Goal: Information Seeking & Learning: Learn about a topic

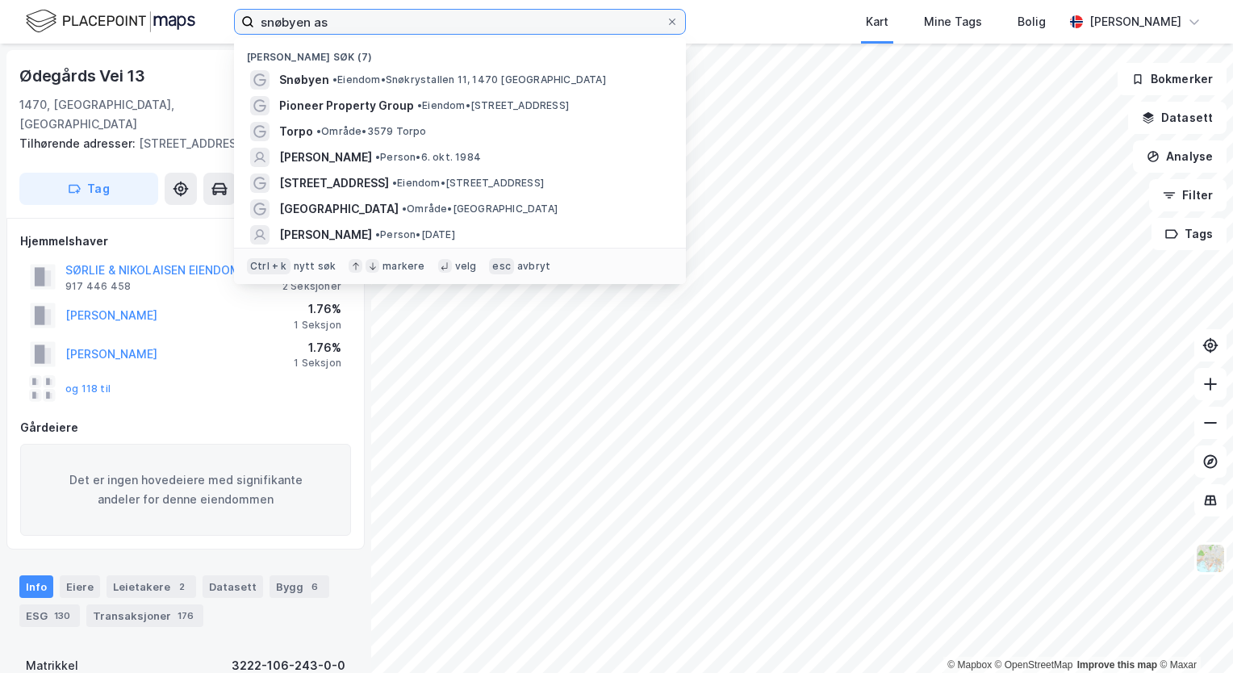
click at [559, 21] on input "snøbyen as" at bounding box center [459, 22] width 411 height 24
click at [675, 27] on div at bounding box center [672, 21] width 10 height 13
click at [666, 27] on input "snøbyen as" at bounding box center [459, 22] width 411 height 24
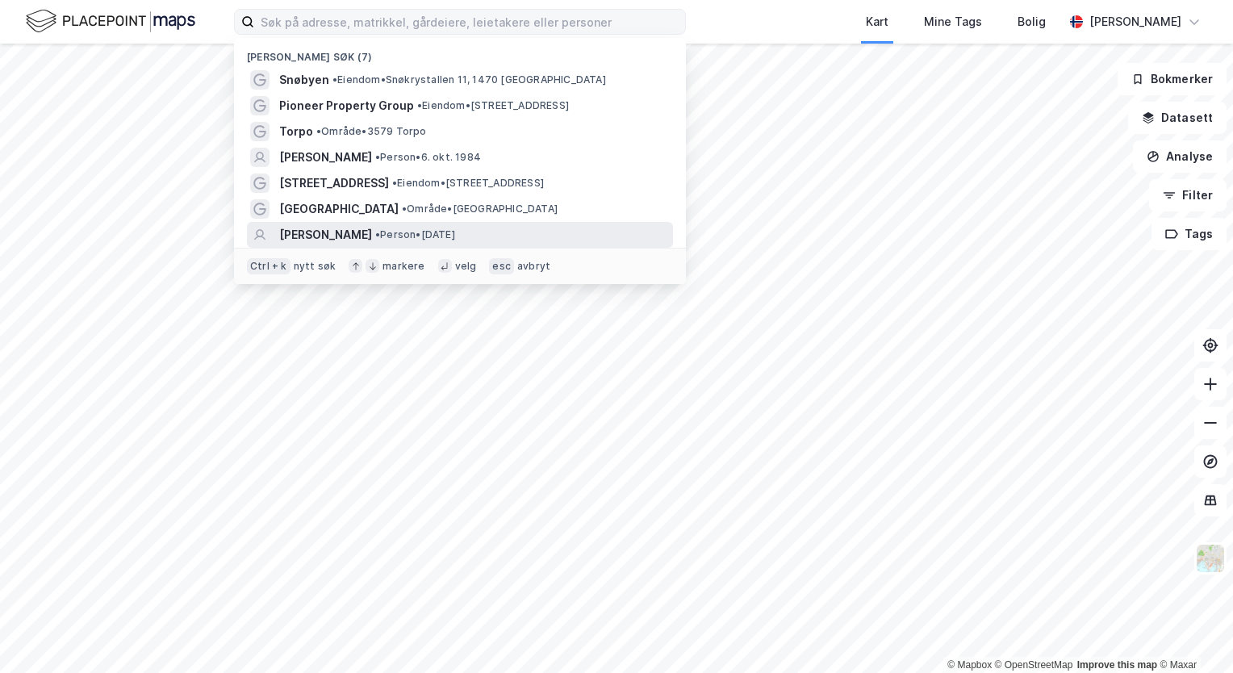
drag, startPoint x: 481, startPoint y: 234, endPoint x: 349, endPoint y: 52, distance: 224.6
click at [349, 52] on div "[PERSON_NAME] søk (7)" at bounding box center [460, 52] width 452 height 29
click at [368, 24] on input at bounding box center [469, 22] width 431 height 24
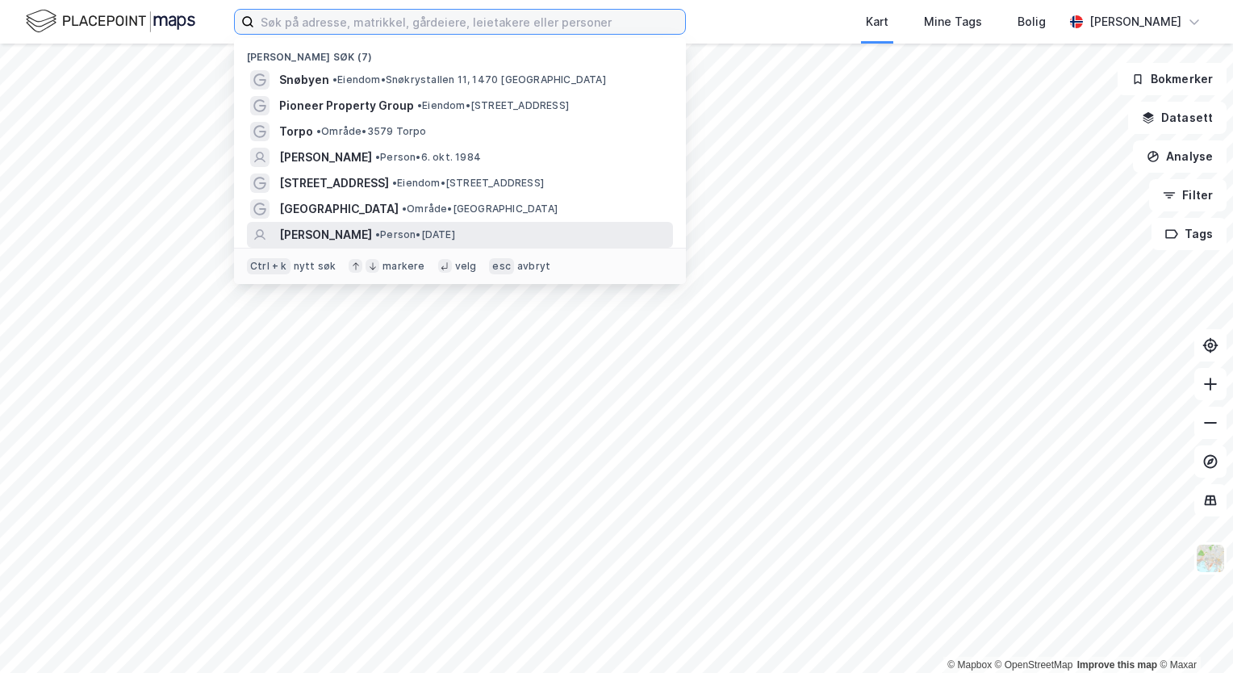
click at [368, 24] on input at bounding box center [469, 22] width 431 height 24
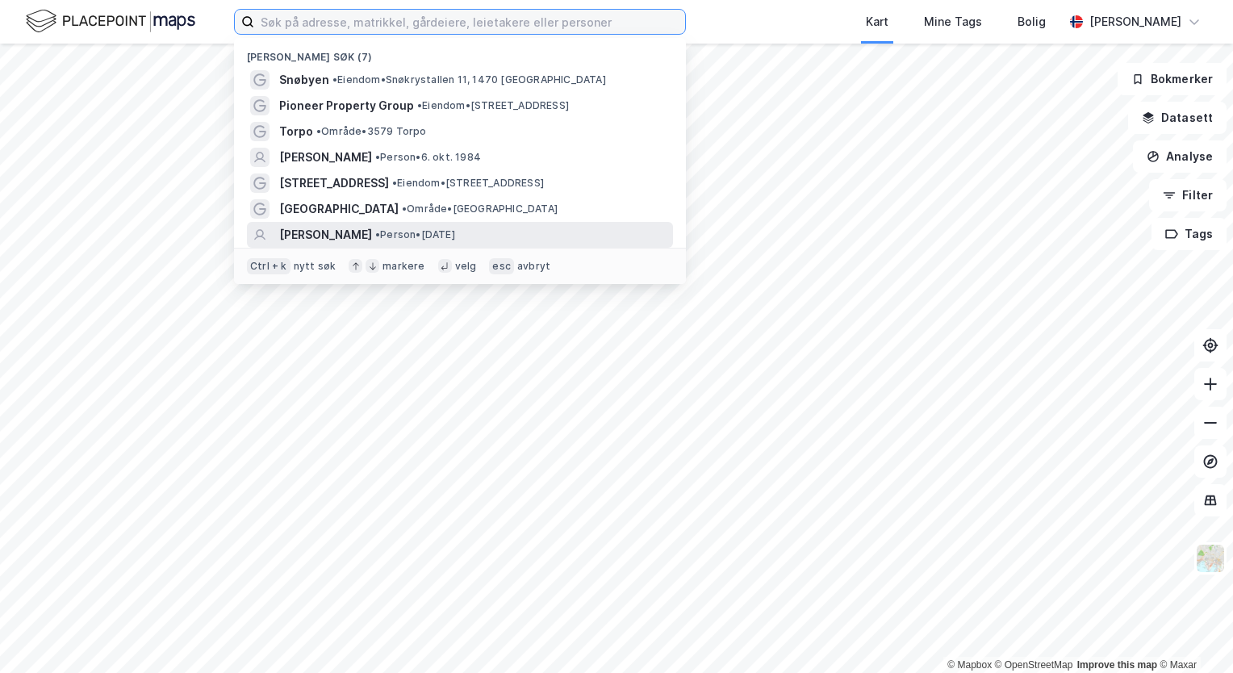
click at [368, 24] on input at bounding box center [469, 22] width 431 height 24
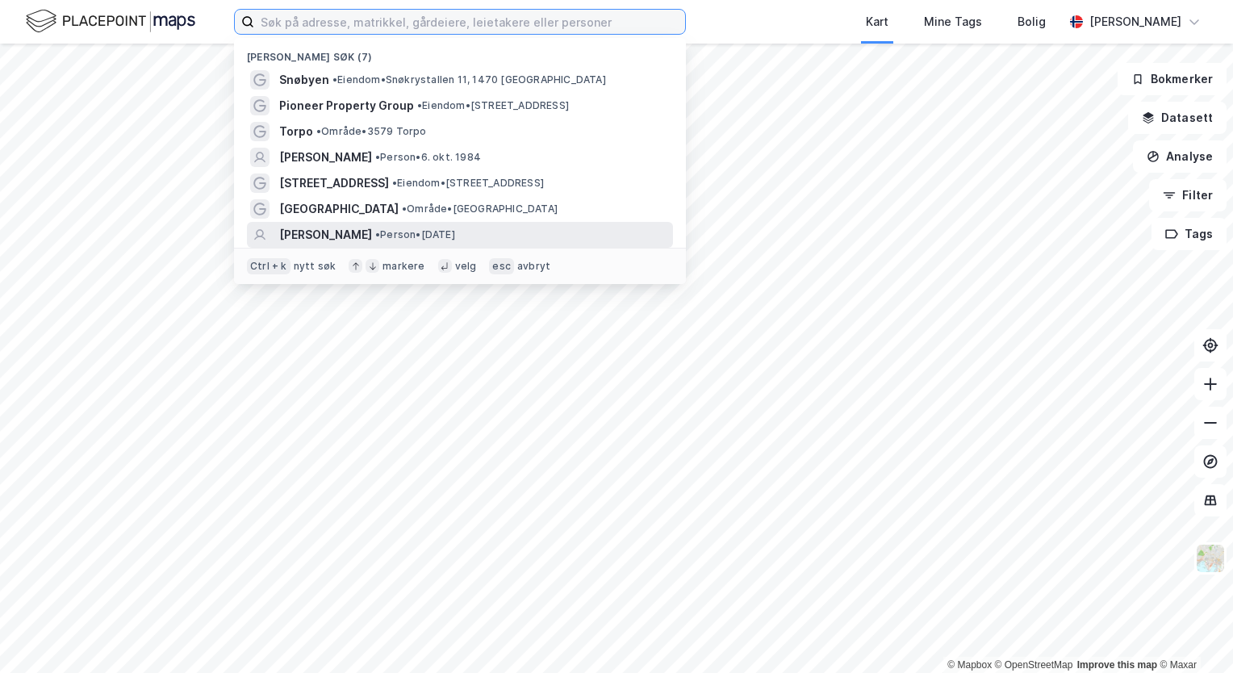
click at [368, 24] on input at bounding box center [469, 22] width 431 height 24
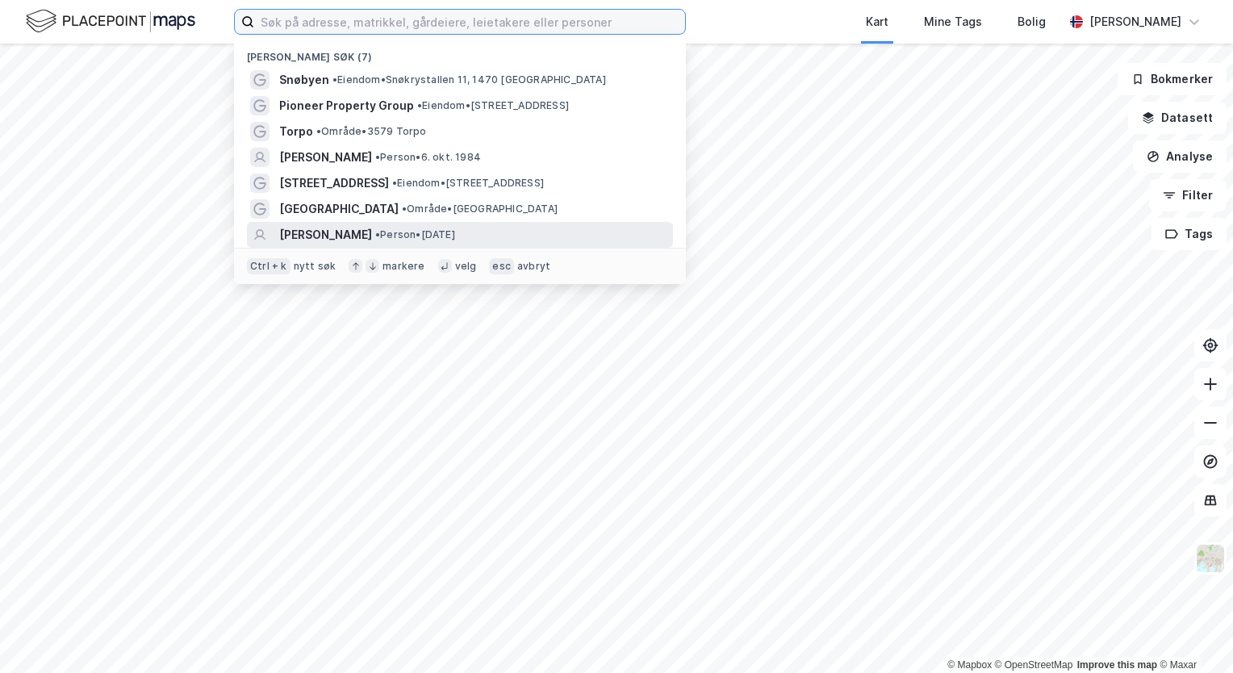
click at [368, 24] on input at bounding box center [469, 22] width 431 height 24
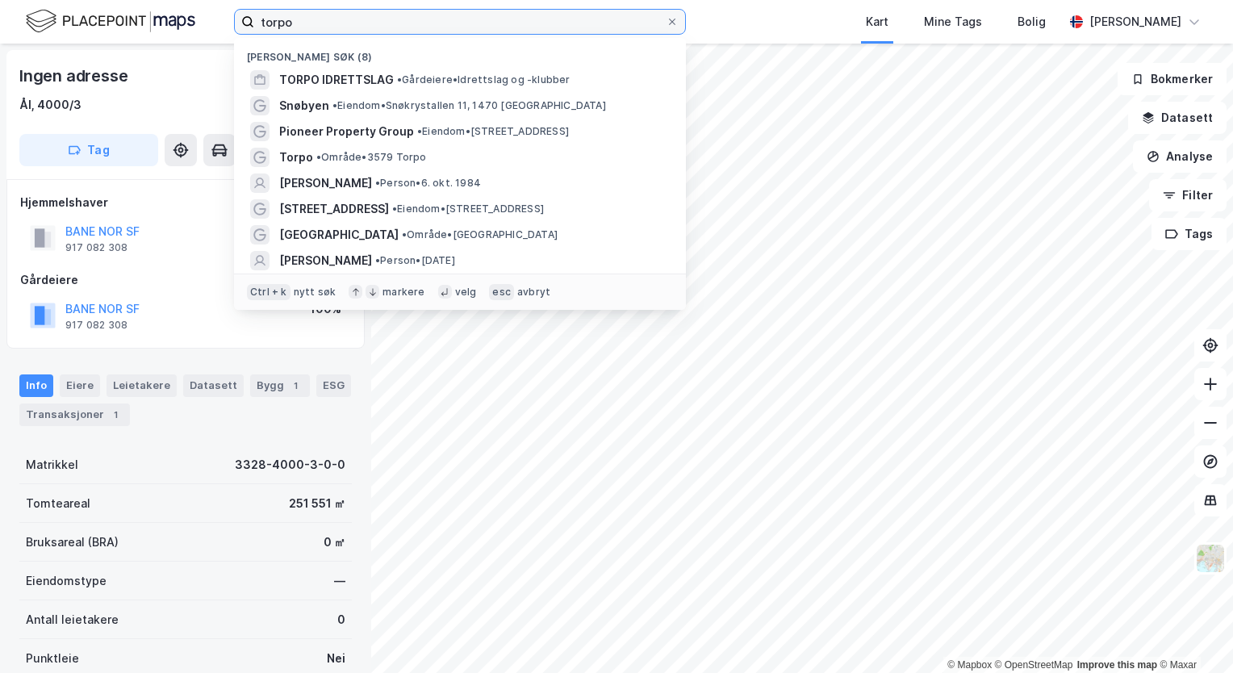
click at [372, 10] on input "torpo" at bounding box center [459, 22] width 411 height 24
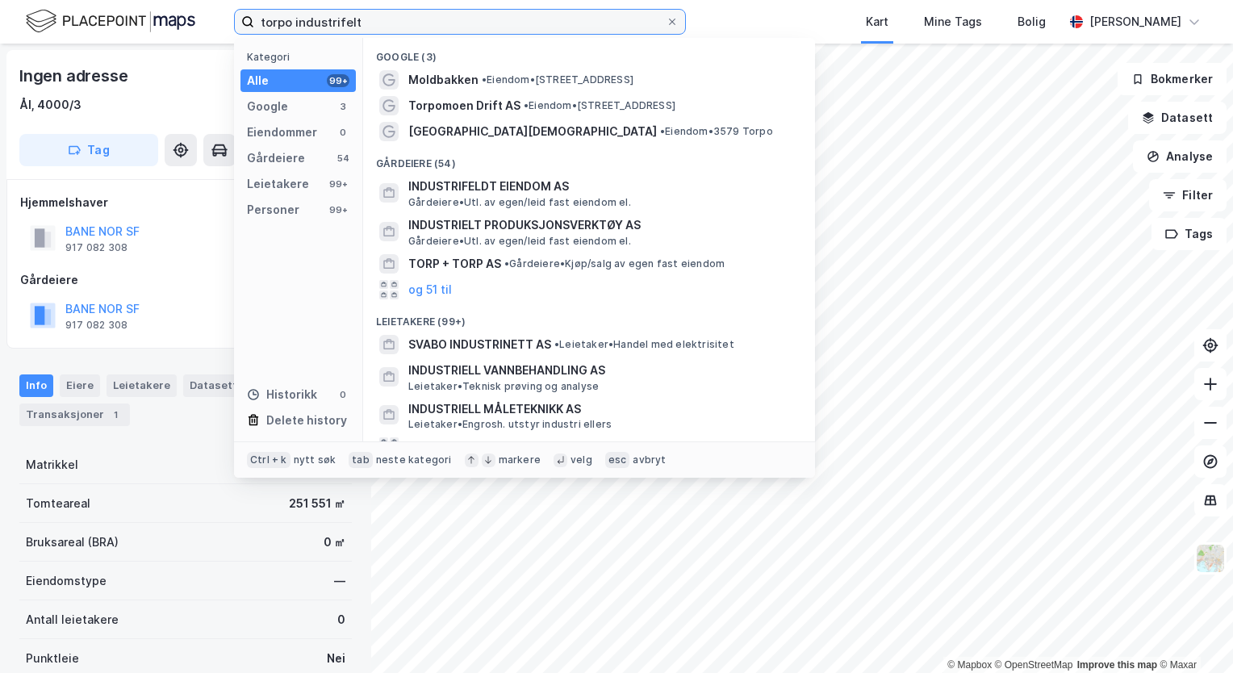
click at [386, 26] on input "torpo industrifelt" at bounding box center [459, 22] width 411 height 24
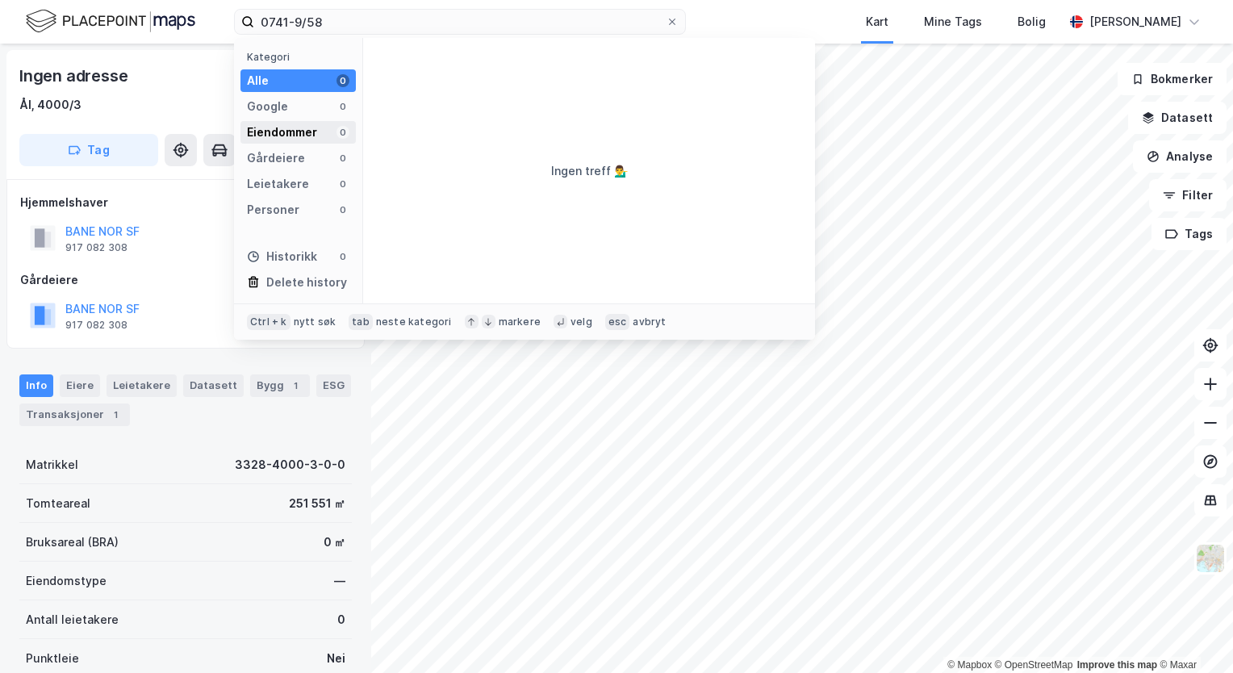
click at [294, 137] on div "Eiendommer" at bounding box center [282, 132] width 70 height 19
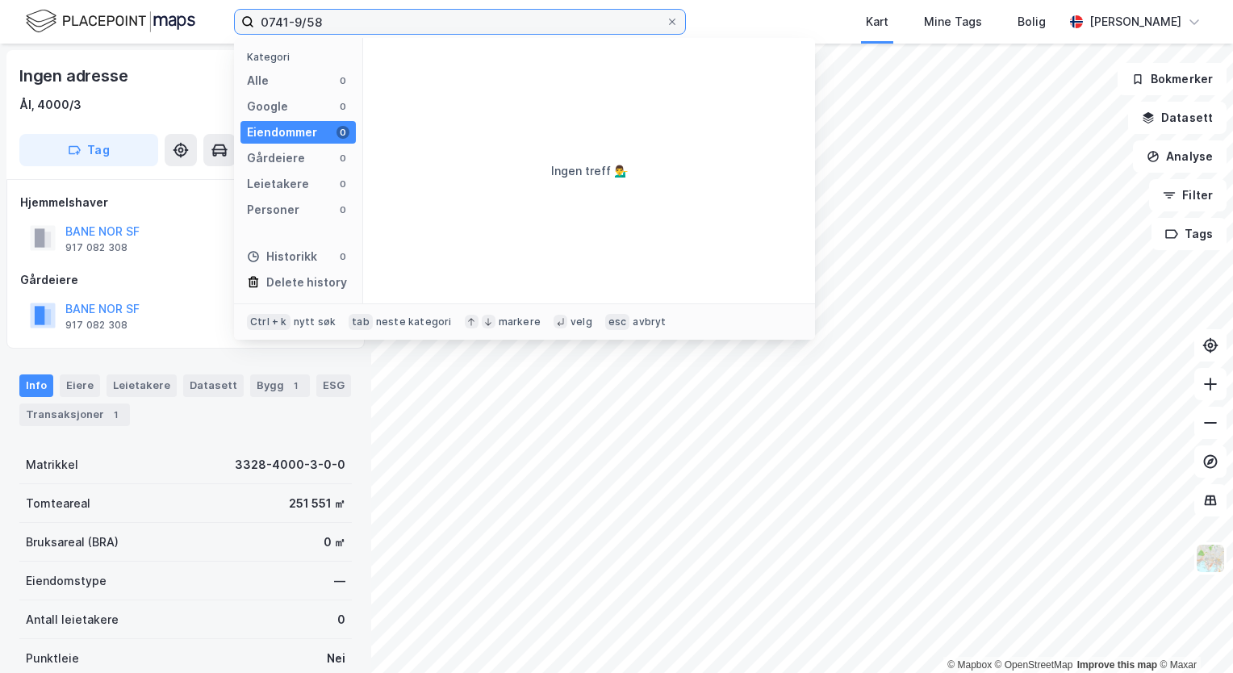
click at [357, 24] on input "0741-9/58" at bounding box center [459, 22] width 411 height 24
click at [300, 24] on input "0741-9/58" at bounding box center [459, 22] width 411 height 24
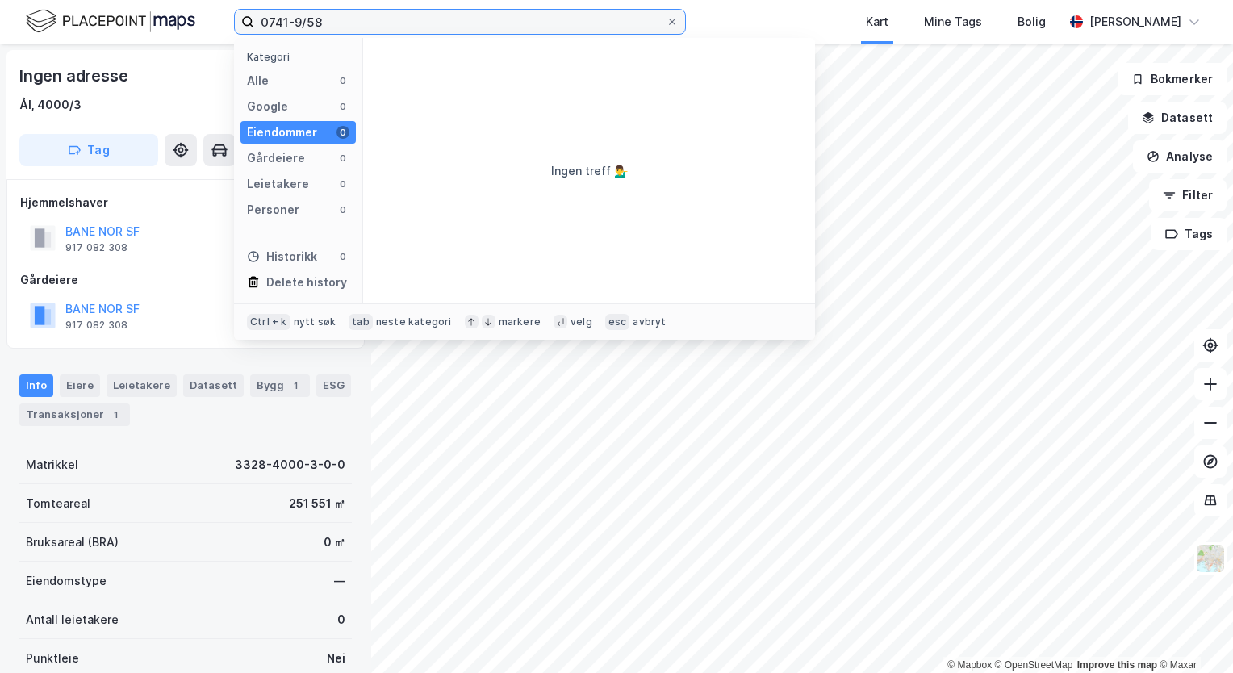
click at [300, 24] on input "0741-9/58" at bounding box center [459, 22] width 411 height 24
click at [339, 23] on input "0741-9/58" at bounding box center [459, 22] width 411 height 24
type input "0741-9/59"
click at [670, 19] on icon at bounding box center [672, 22] width 10 height 10
click at [666, 19] on input "0741-9/59" at bounding box center [459, 22] width 411 height 24
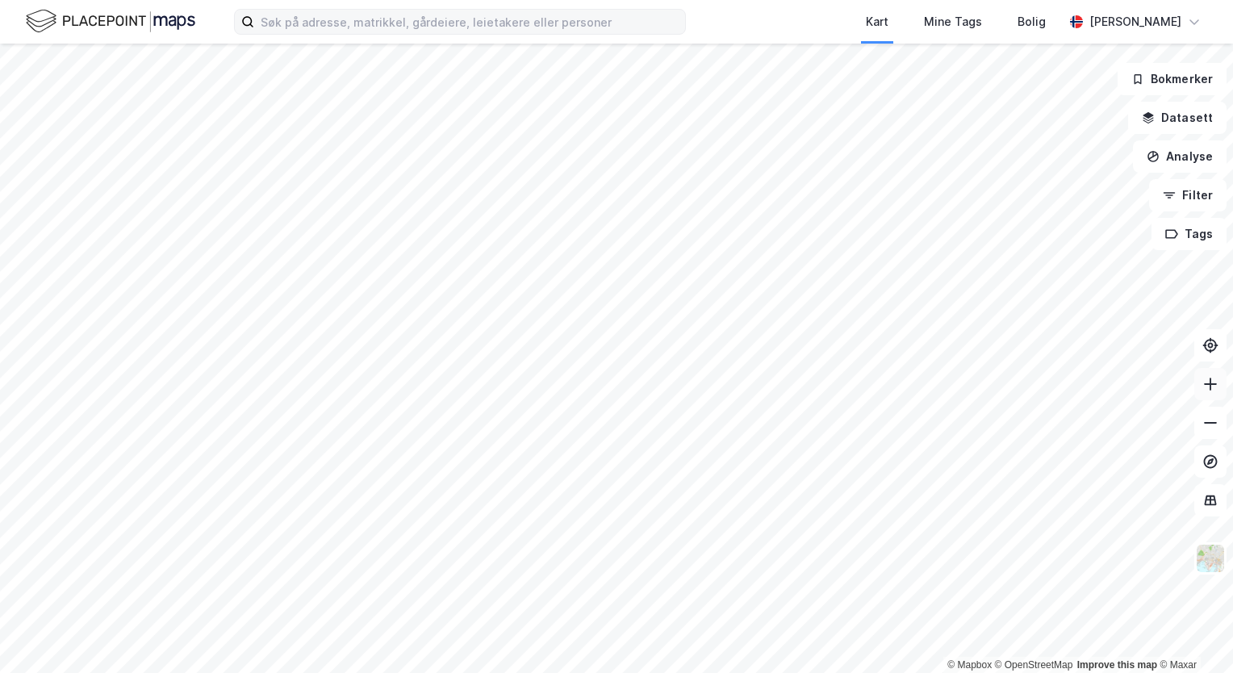
click at [1210, 388] on icon at bounding box center [1210, 384] width 2 height 13
click at [1211, 392] on button at bounding box center [1210, 384] width 32 height 32
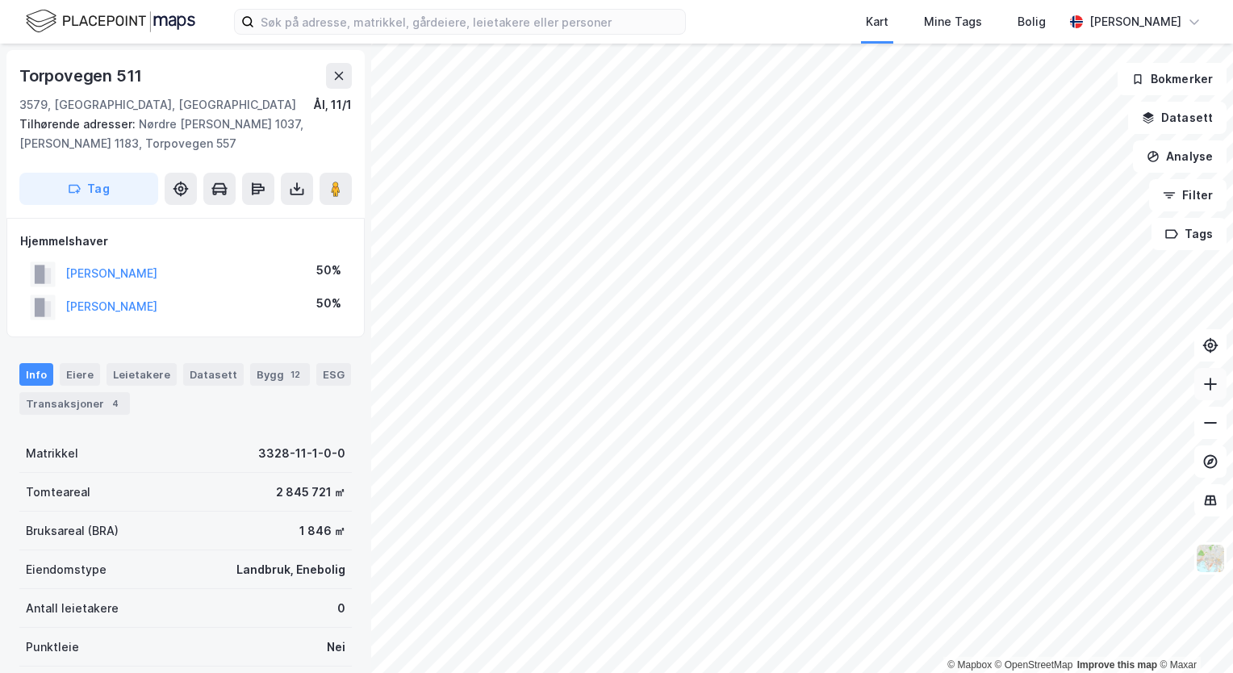
click at [1204, 389] on icon at bounding box center [1210, 384] width 16 height 16
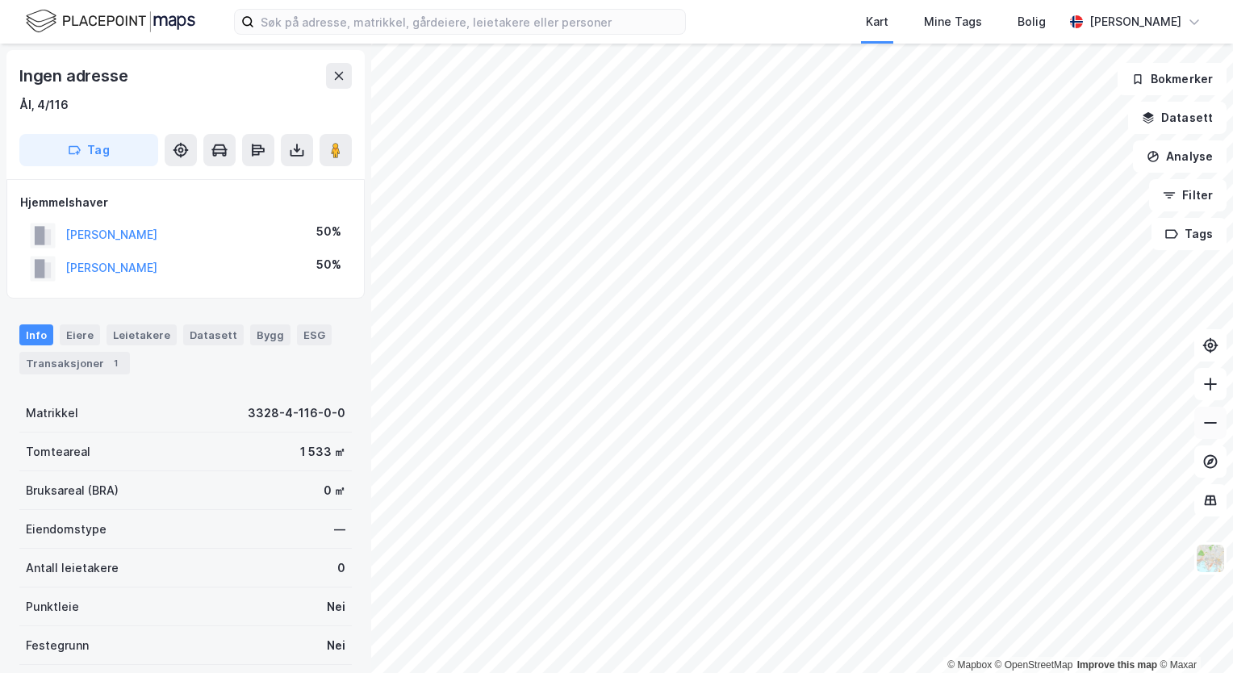
click at [1215, 426] on icon at bounding box center [1210, 423] width 16 height 16
click at [1215, 422] on icon at bounding box center [1210, 423] width 13 height 2
click at [538, 672] on html "Kart Mine Tags [PERSON_NAME] © Mapbox © OpenStreetMap Improve this map © Maxar …" at bounding box center [616, 336] width 1233 height 673
click at [242, 504] on div "© Mapbox © OpenStreetMap Improve this map © Maxar Ingen adresse Ål, 4/116 Tag H…" at bounding box center [616, 358] width 1233 height 629
